Goal: Communication & Community: Participate in discussion

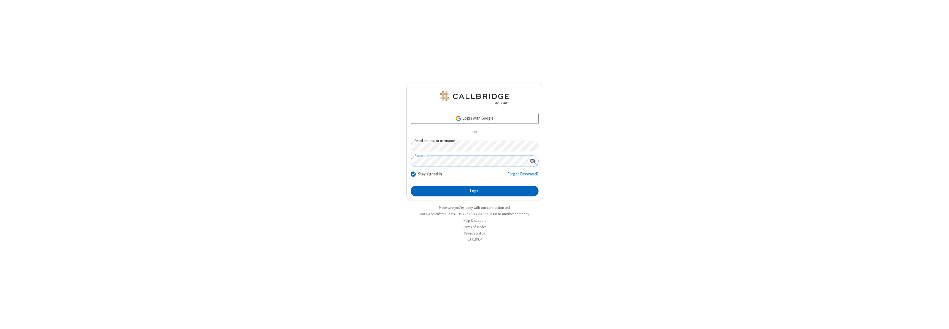
click at [475, 191] on button "Login" at bounding box center [475, 190] width 128 height 11
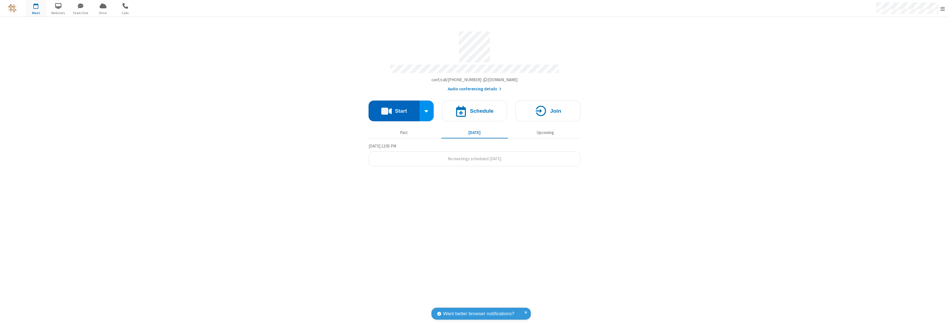
click at [394, 108] on button "Start" at bounding box center [394, 110] width 51 height 21
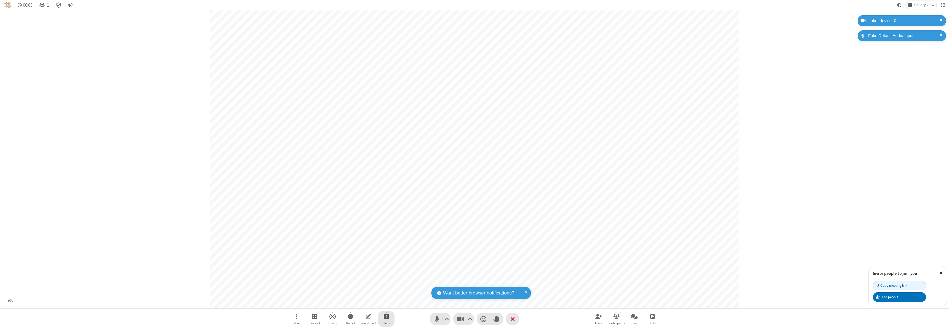
click at [386, 316] on span "Start sharing" at bounding box center [386, 316] width 5 height 7
click at [364, 303] on span "Share my screen" at bounding box center [364, 303] width 6 height 5
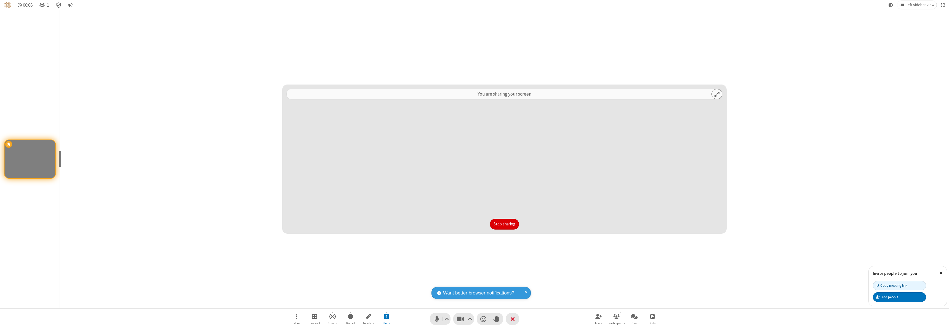
click at [504, 224] on button "Stop sharing" at bounding box center [504, 224] width 29 height 11
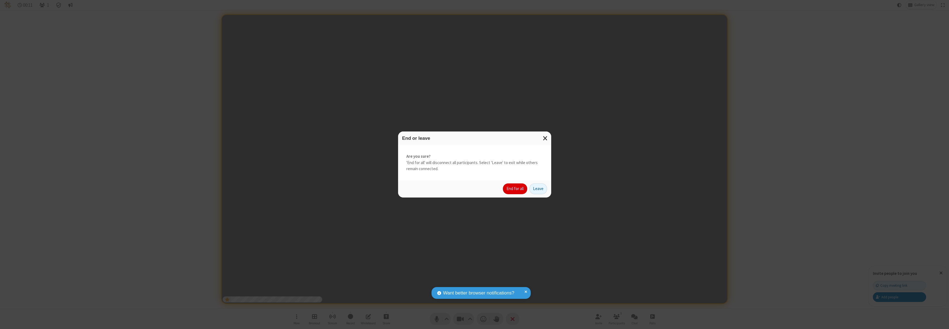
click at [515, 188] on button "End for all" at bounding box center [515, 188] width 24 height 11
